Goal: Navigation & Orientation: Find specific page/section

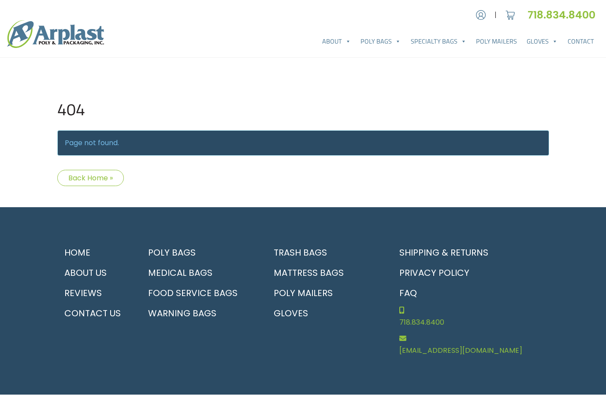
type input "MR"
click at [269, 173] on div "404 Page not found. Back Home »" at bounding box center [303, 143] width 492 height 86
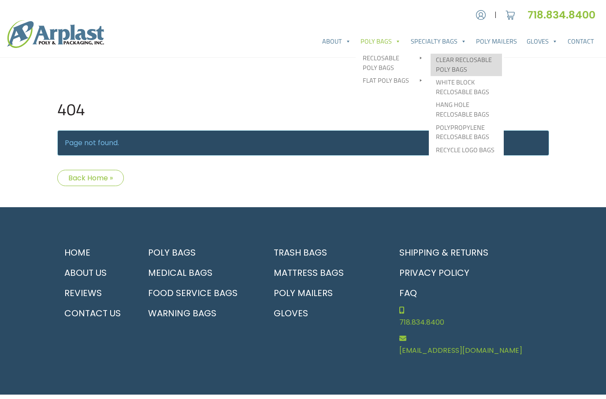
click at [462, 67] on link "Clear Reclosable Poly Bags" at bounding box center [465, 65] width 71 height 22
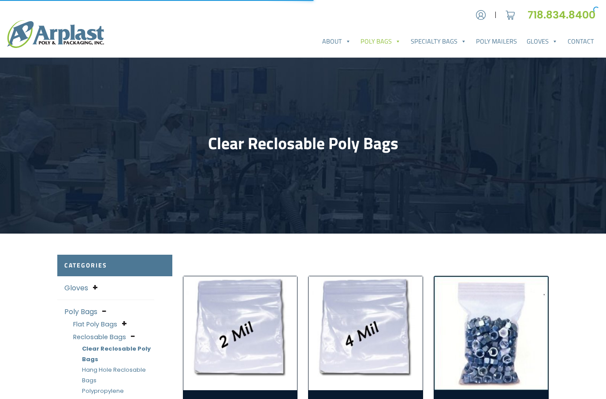
type input "MR"
click at [252, 320] on img "Visit product category 2 Mil Clear Reclosable Bags" at bounding box center [240, 334] width 114 height 114
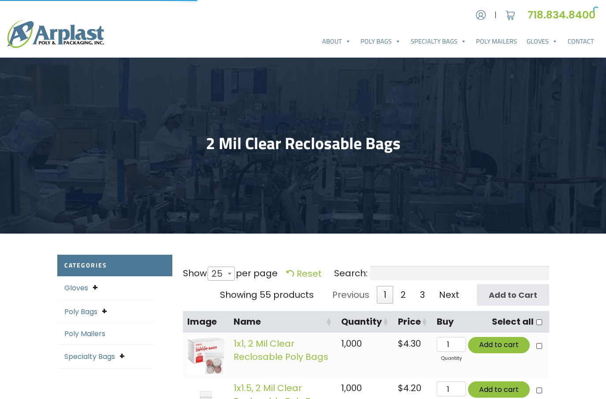
select select "25"
type input "MR"
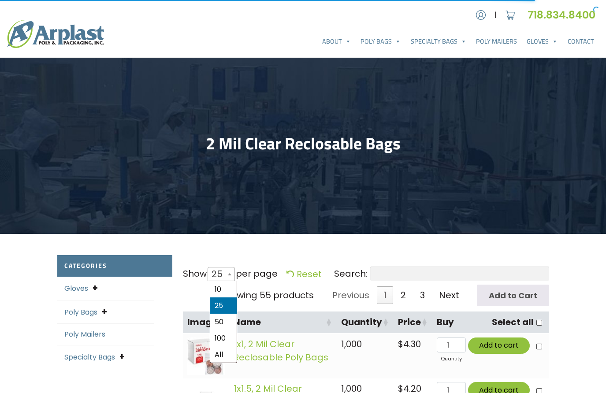
click at [226, 274] on span "25" at bounding box center [219, 273] width 23 height 21
click at [226, 267] on select "10 25 50 100 All" at bounding box center [218, 266] width 24 height 0
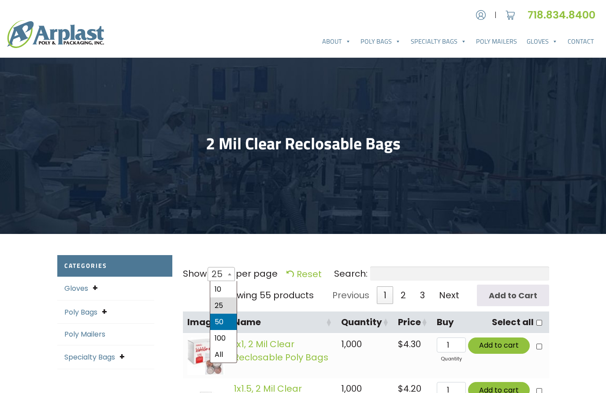
select select "50"
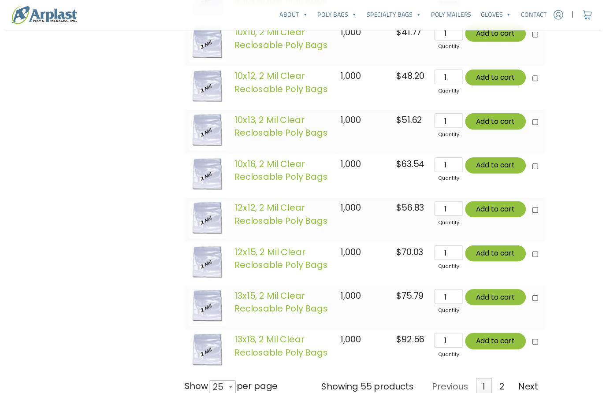
scroll to position [2290, 0]
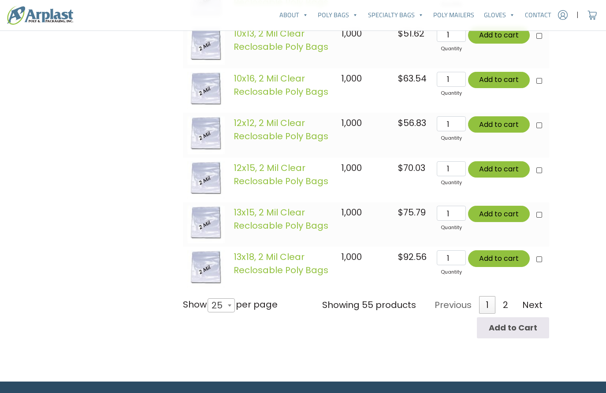
click at [222, 316] on span "25" at bounding box center [219, 305] width 23 height 21
click at [222, 298] on select "10 25 50 100 All" at bounding box center [218, 297] width 24 height 0
select select "100"
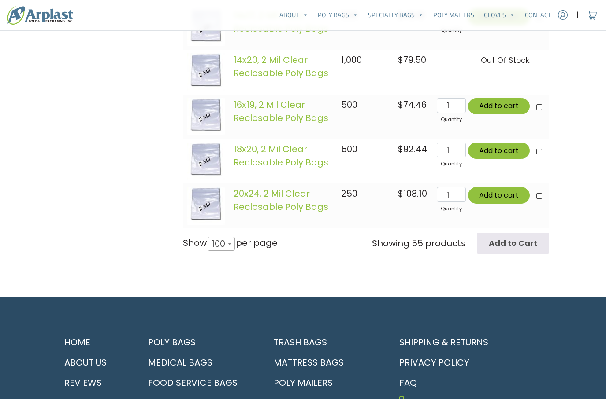
scroll to position [2505, 0]
